Goal: Task Accomplishment & Management: Complete application form

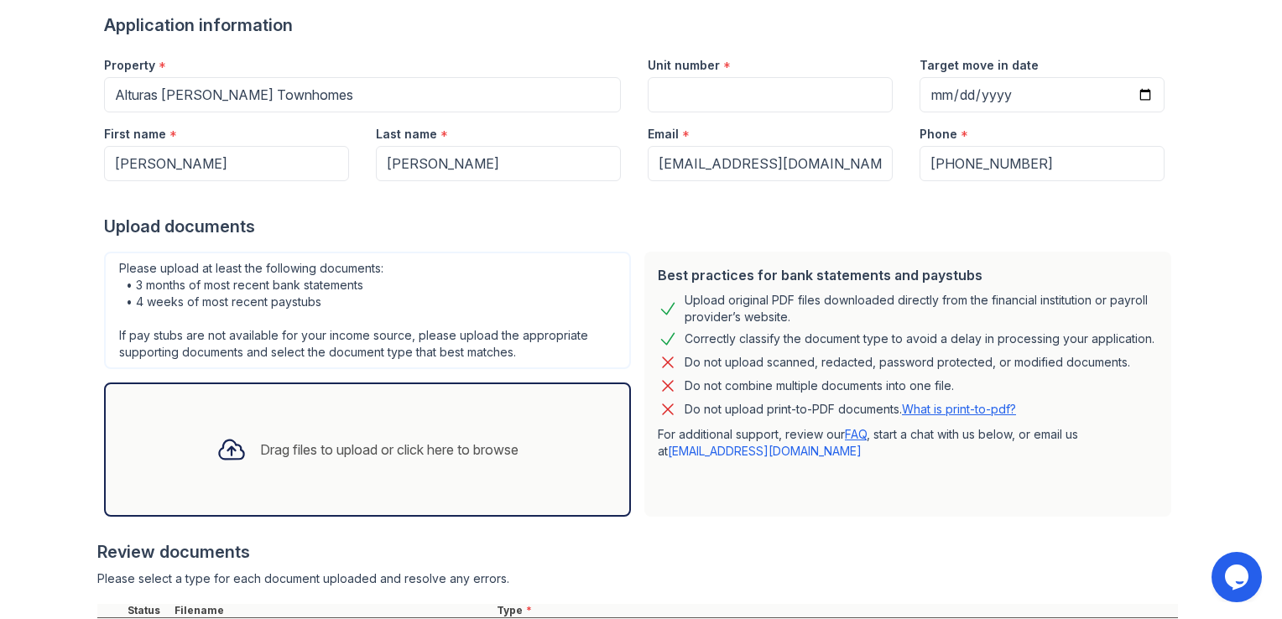
scroll to position [284, 0]
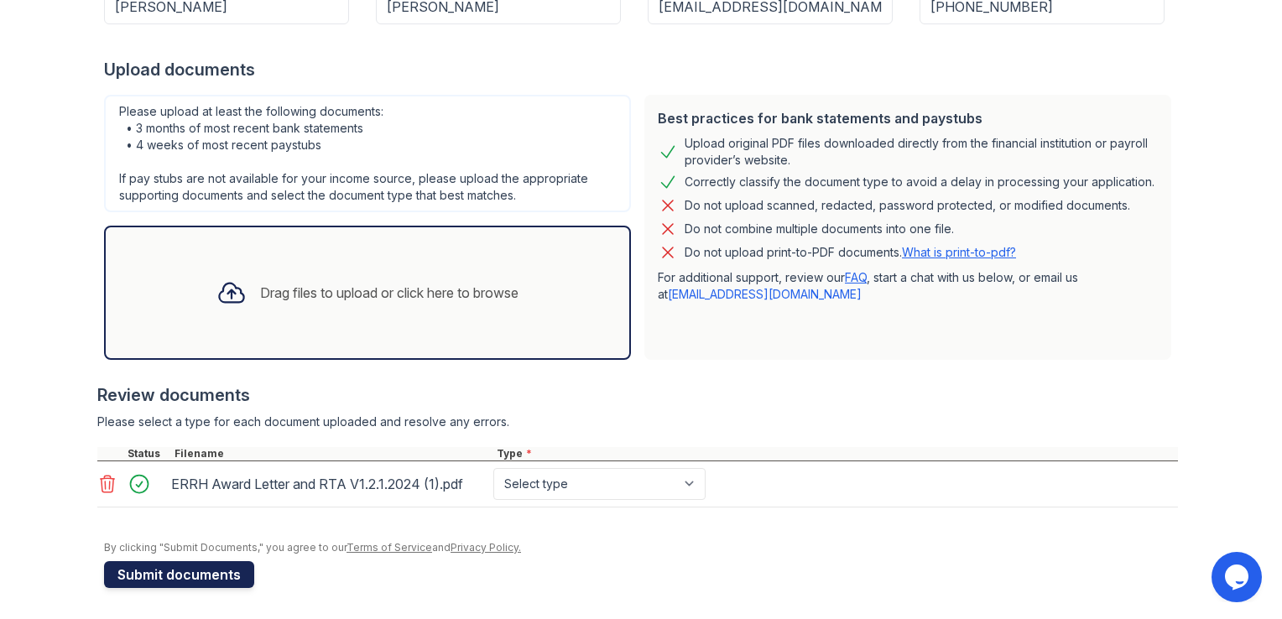
click at [206, 576] on button "Submit documents" at bounding box center [179, 574] width 150 height 27
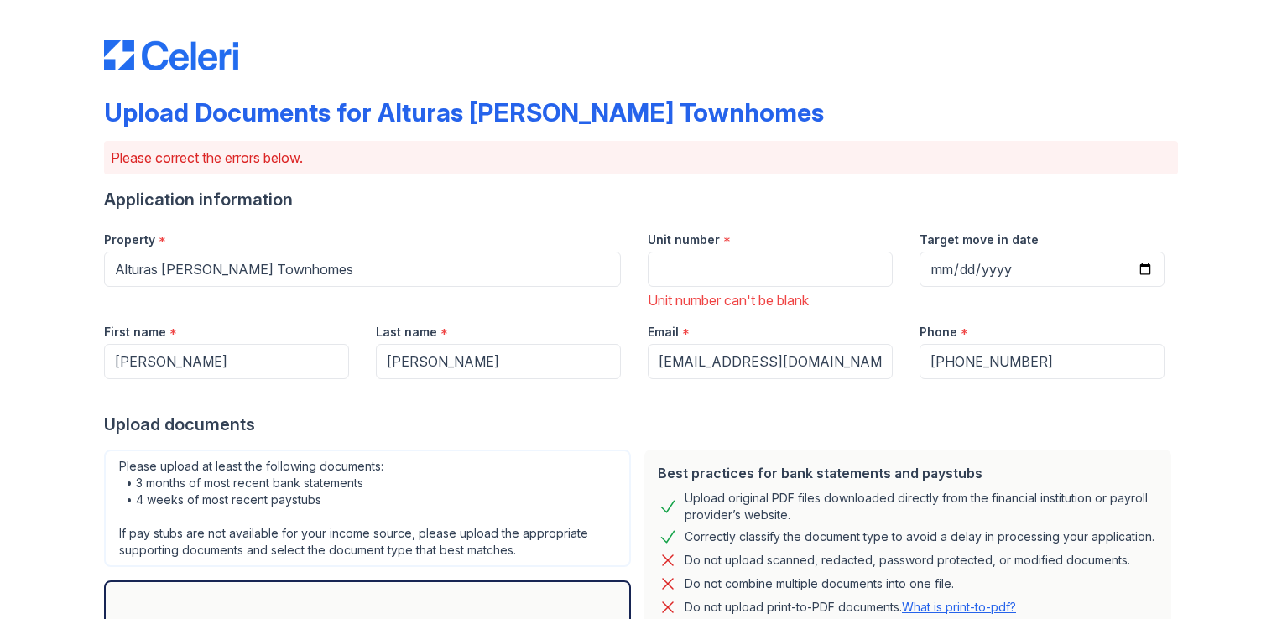
click at [644, 488] on div "Best practices for bank statements and paystubs Upload original PDF files downl…" at bounding box center [907, 582] width 527 height 265
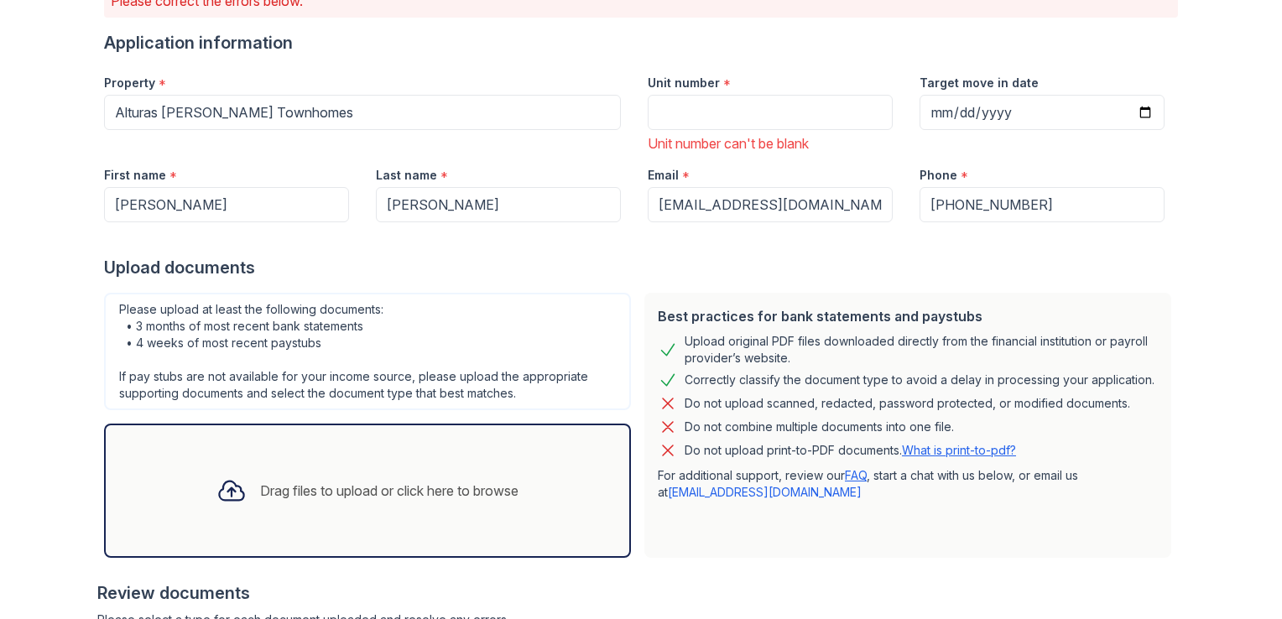
scroll to position [0, 0]
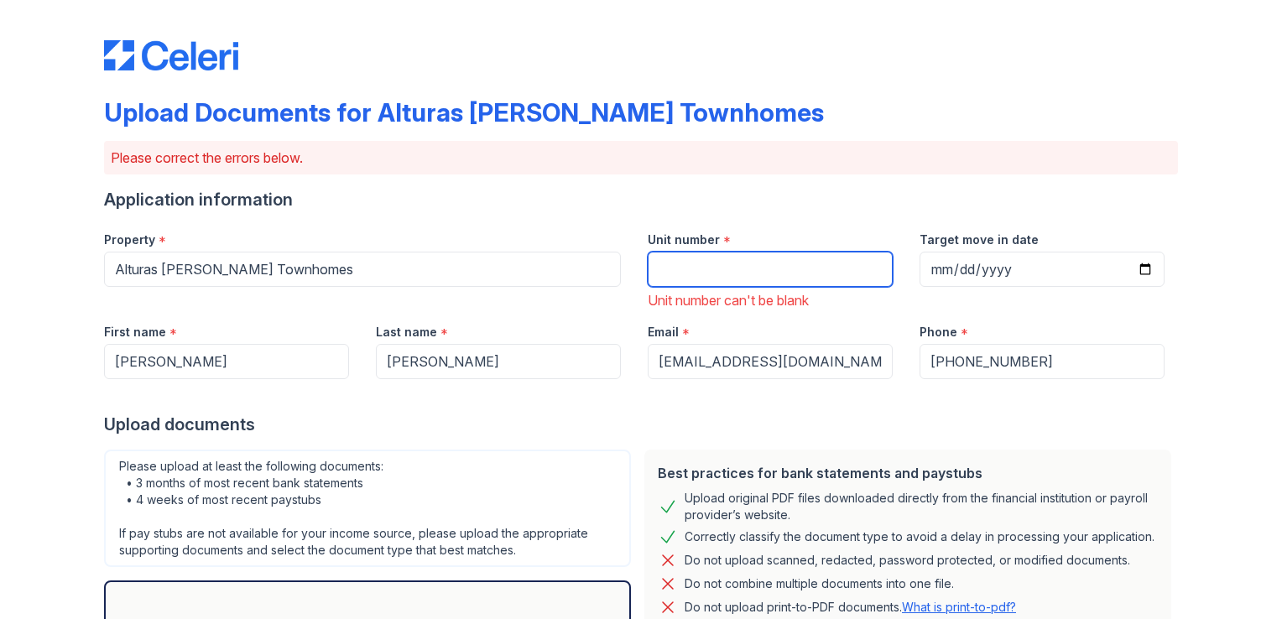
click at [677, 274] on input "Unit number" at bounding box center [770, 269] width 245 height 35
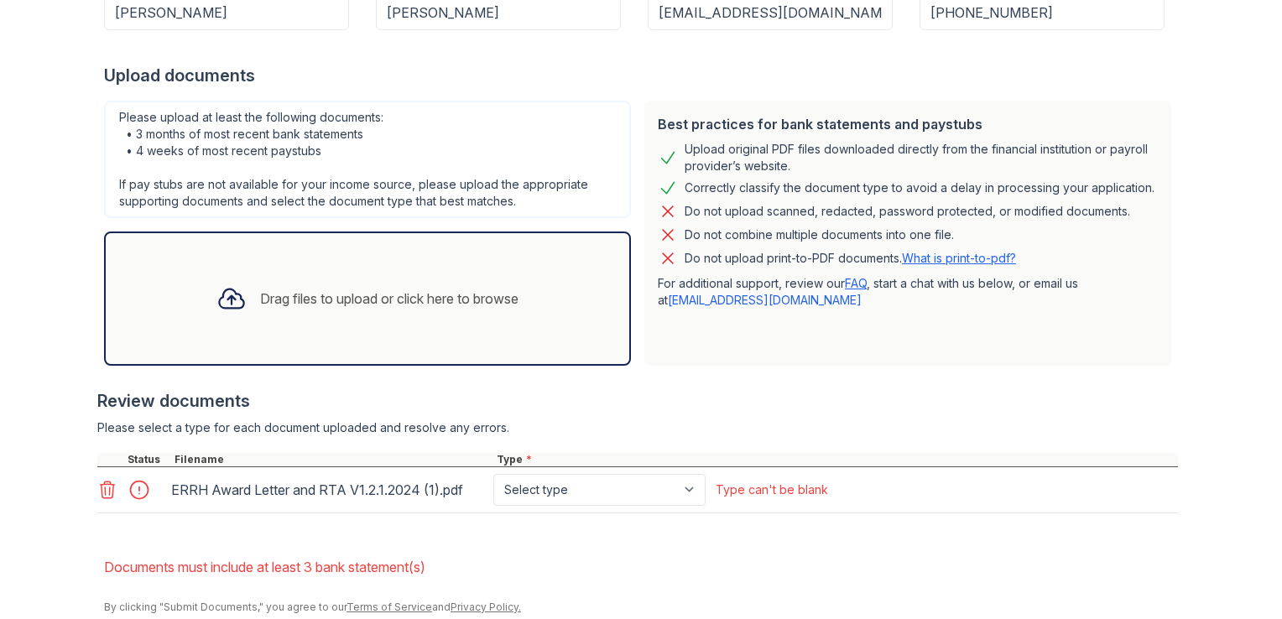
scroll to position [409, 0]
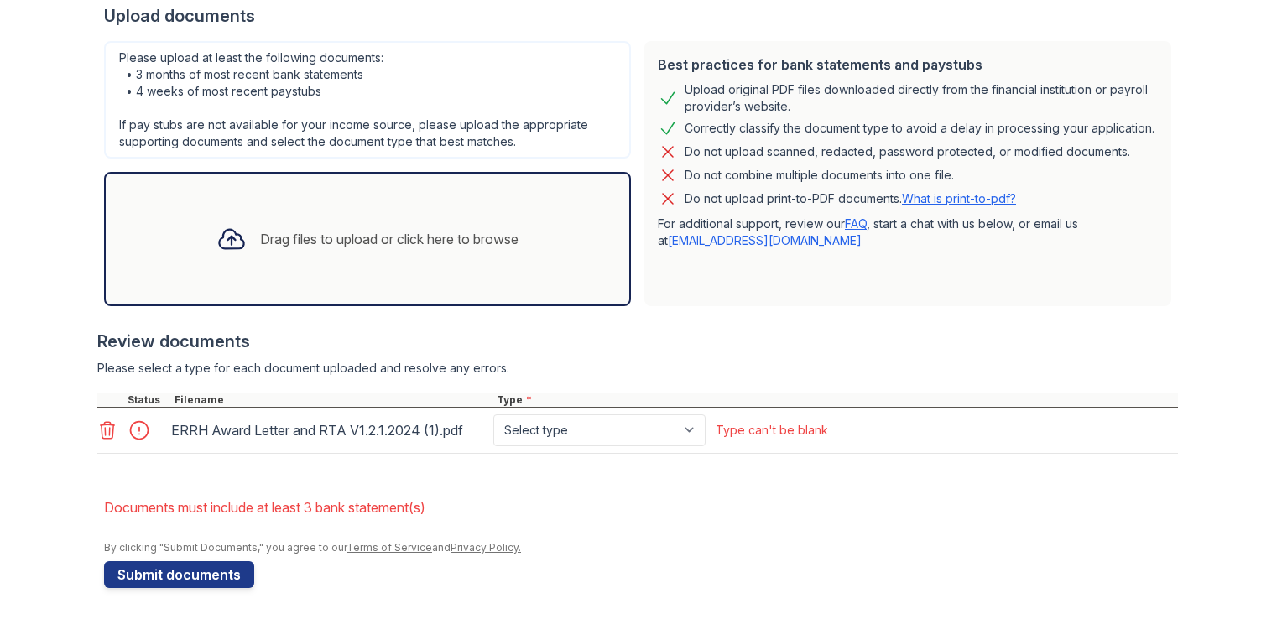
type input "2"
click at [660, 436] on select "Select type Paystub Bank Statement Offer Letter Tax Documents Benefit Award Let…" at bounding box center [599, 430] width 212 height 32
select select "benefit_award_letter"
click at [493, 414] on select "Select type Paystub Bank Statement Offer Letter Tax Documents Benefit Award Let…" at bounding box center [599, 430] width 212 height 32
click at [202, 568] on button "Submit documents" at bounding box center [179, 574] width 150 height 27
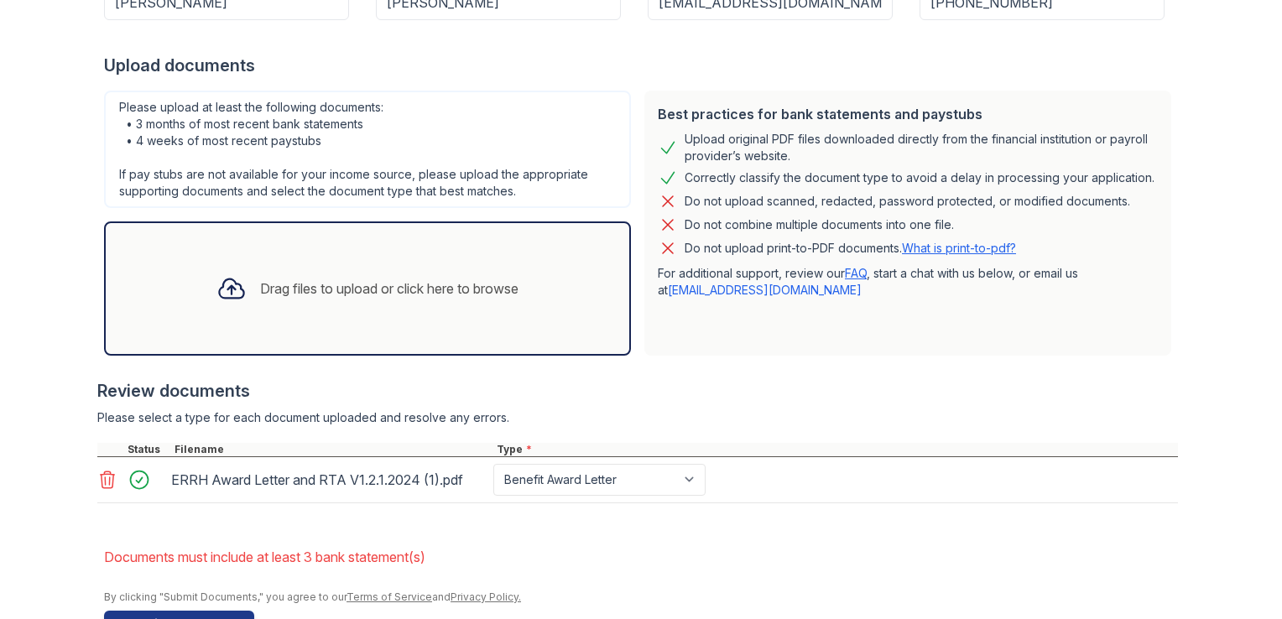
scroll to position [385, 0]
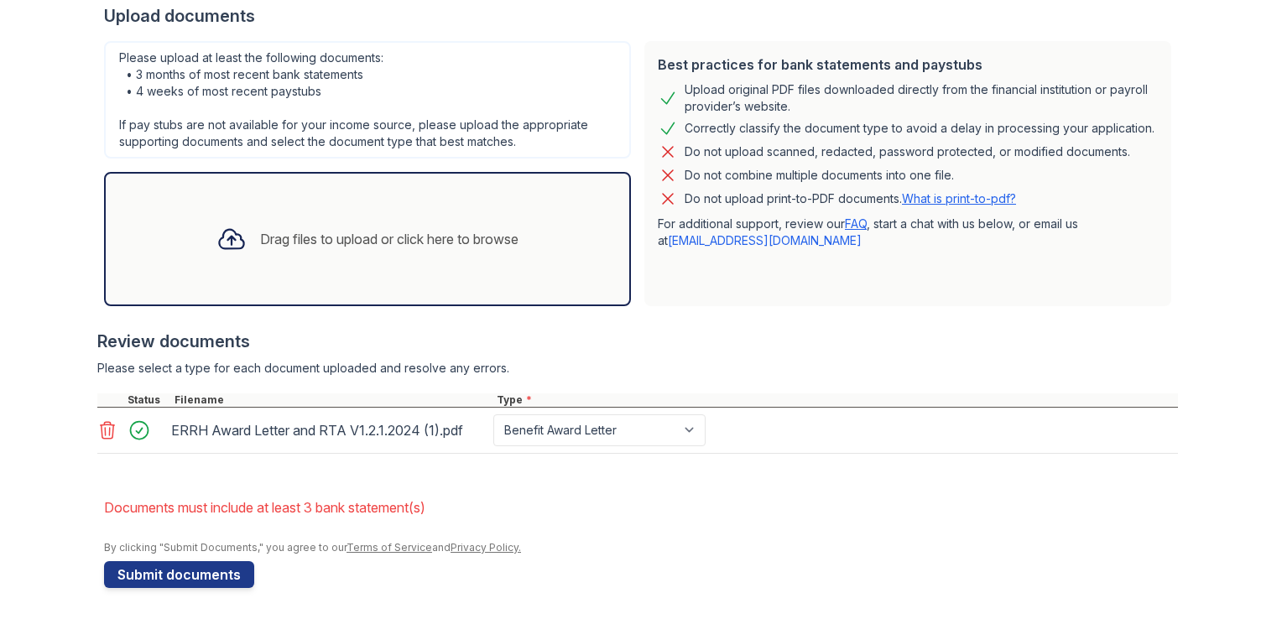
click at [198, 586] on div "Upload Documents for Alturas Vose Townhomes Please correct the errors below. Ap…" at bounding box center [641, 108] width 1074 height 973
click at [211, 577] on button "Submit documents" at bounding box center [179, 574] width 150 height 27
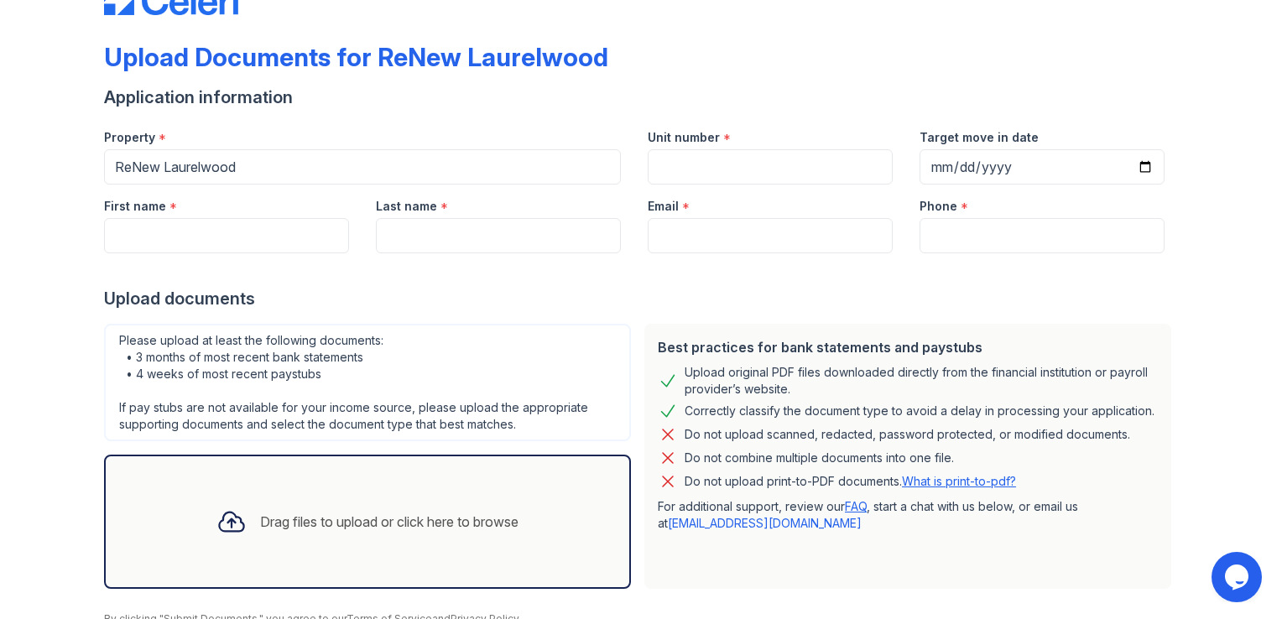
scroll to position [128, 0]
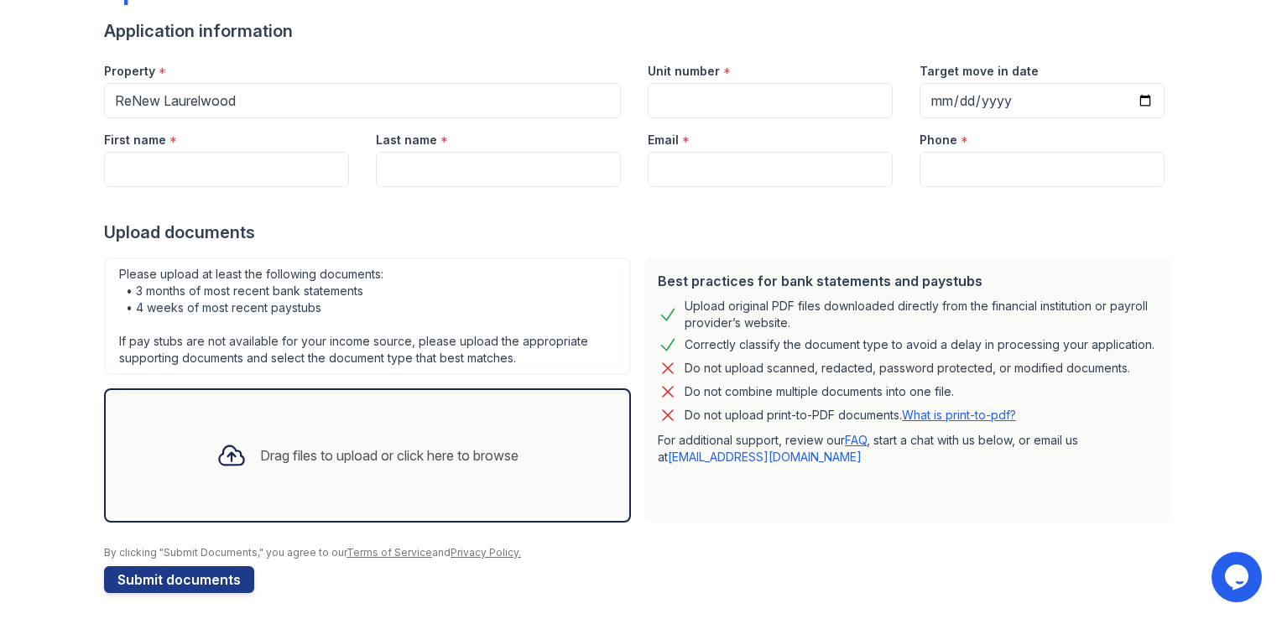
scroll to position [128, 0]
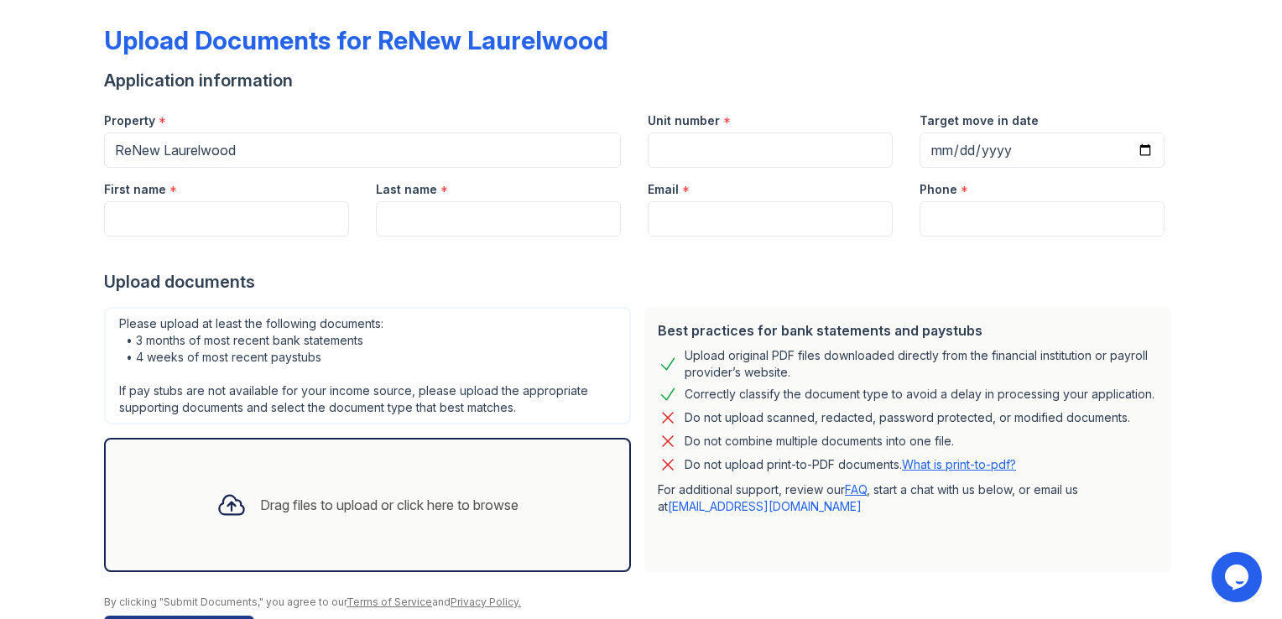
scroll to position [44, 0]
